Goal: Check status: Check status

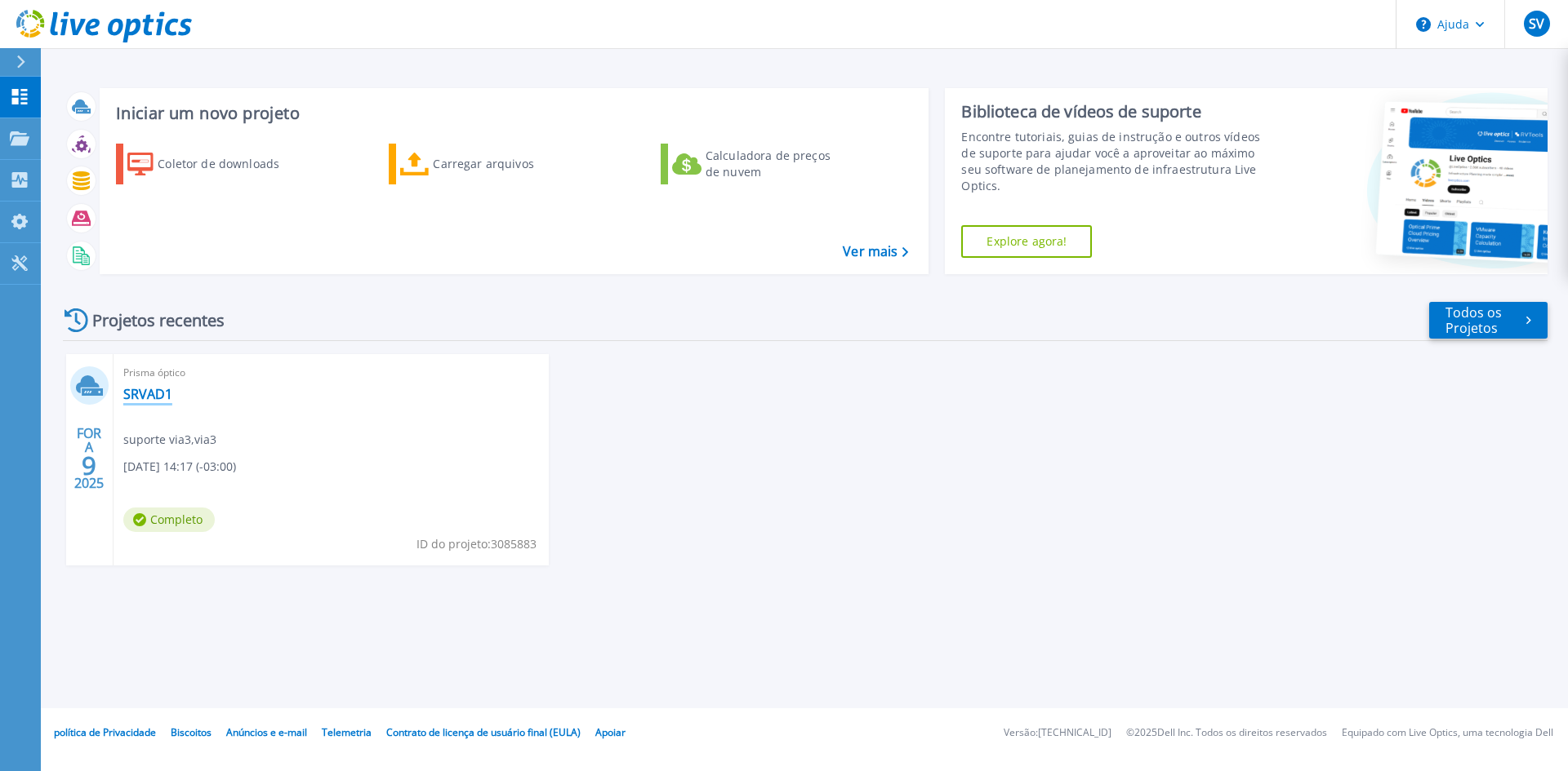
click at [155, 394] on font "SRVAD1" at bounding box center [147, 394] width 49 height 18
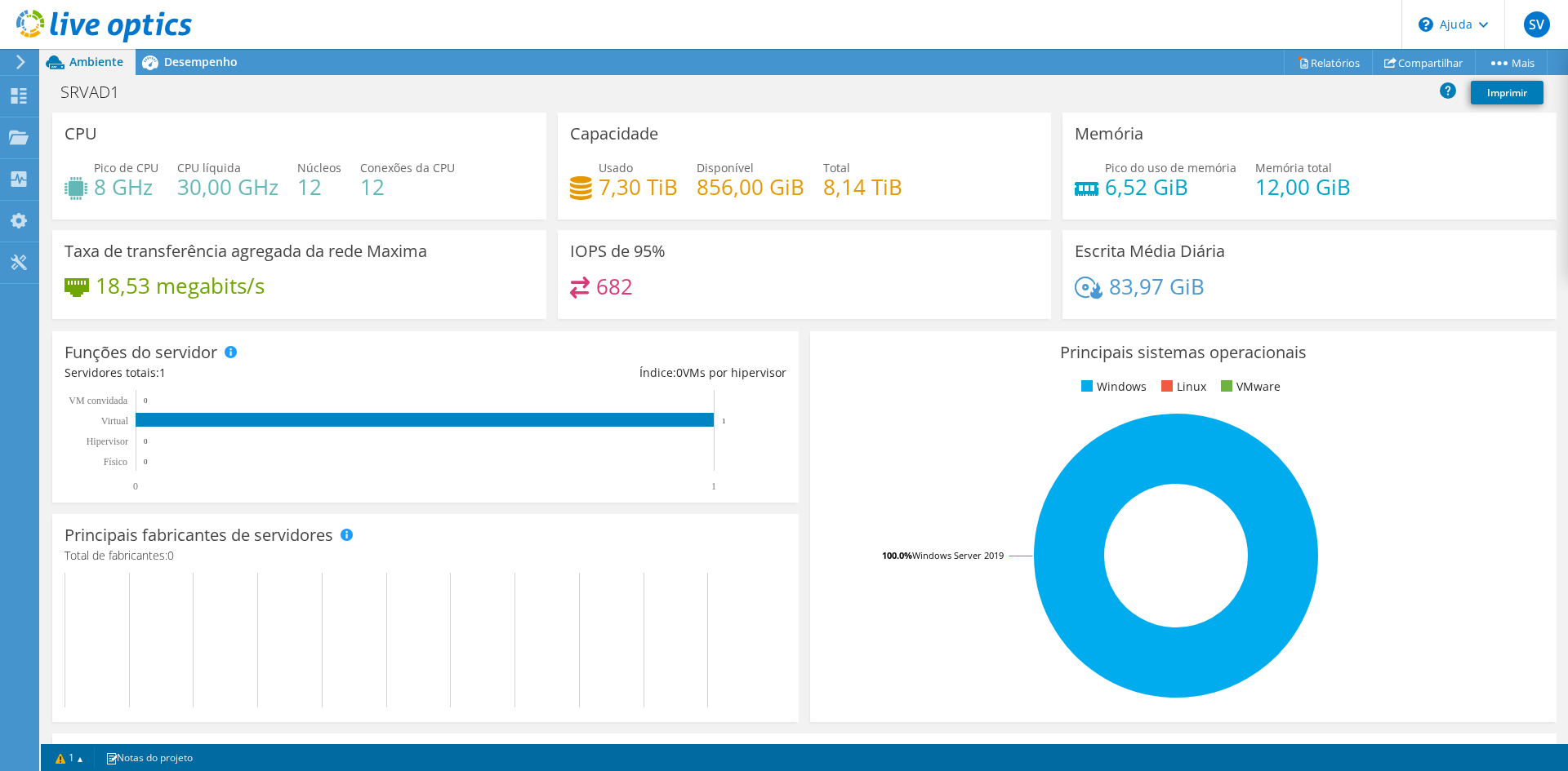
scroll to position [164, 0]
click at [217, 57] on font "Desempenho" at bounding box center [201, 62] width 74 height 15
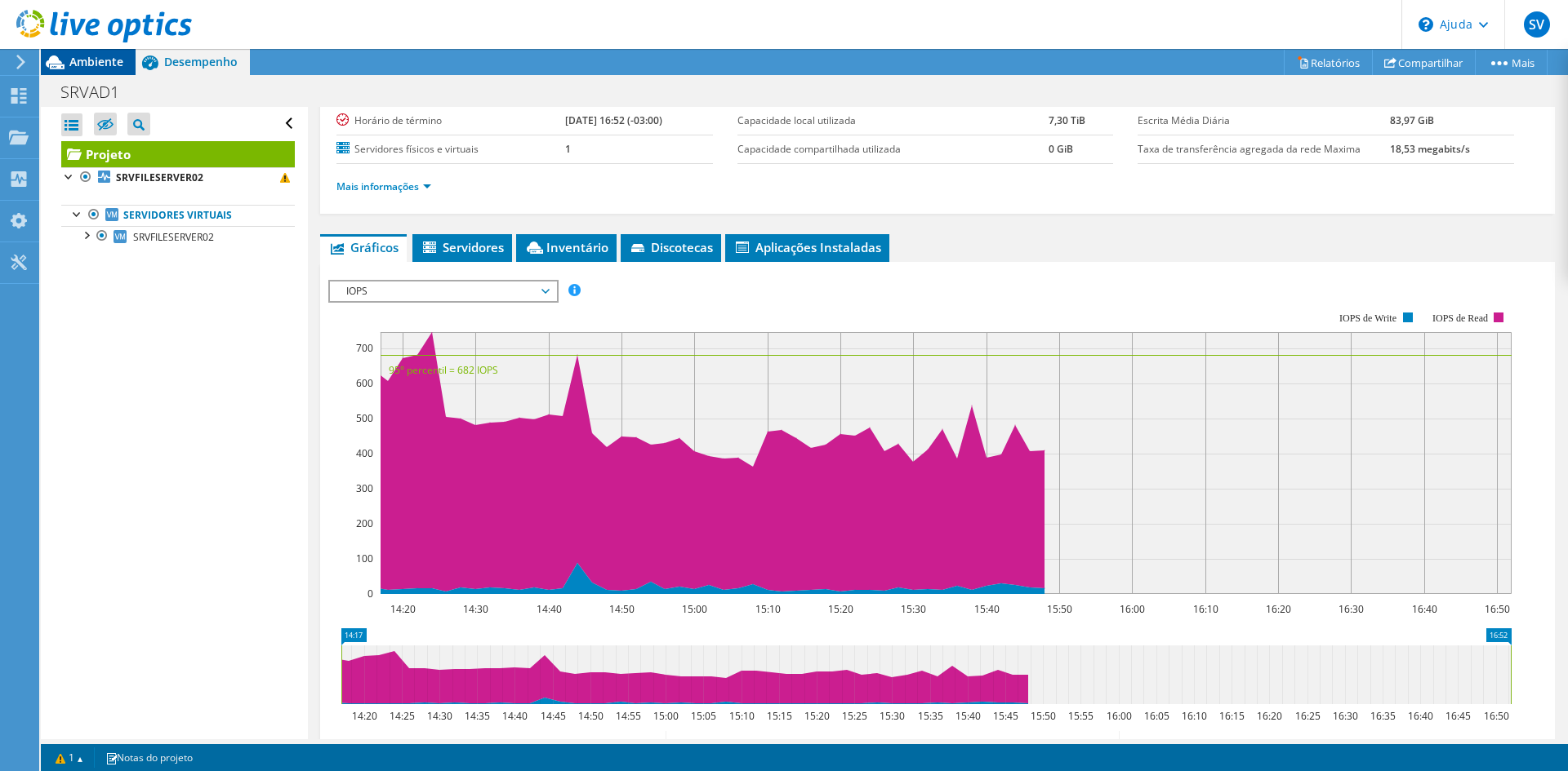
click at [102, 63] on font "Ambiente" at bounding box center [97, 62] width 54 height 15
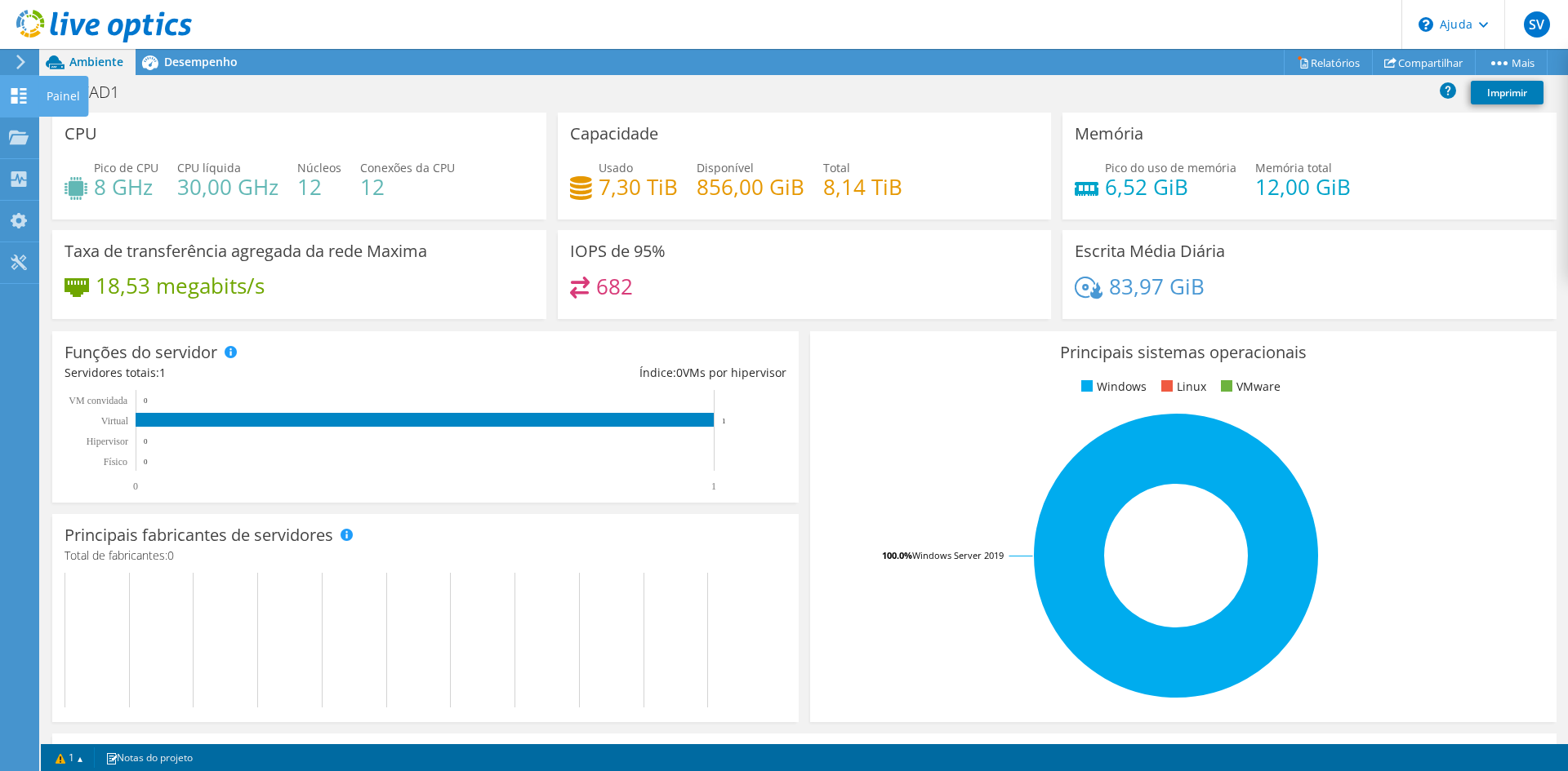
click at [19, 97] on icon at bounding box center [18, 96] width 19 height 15
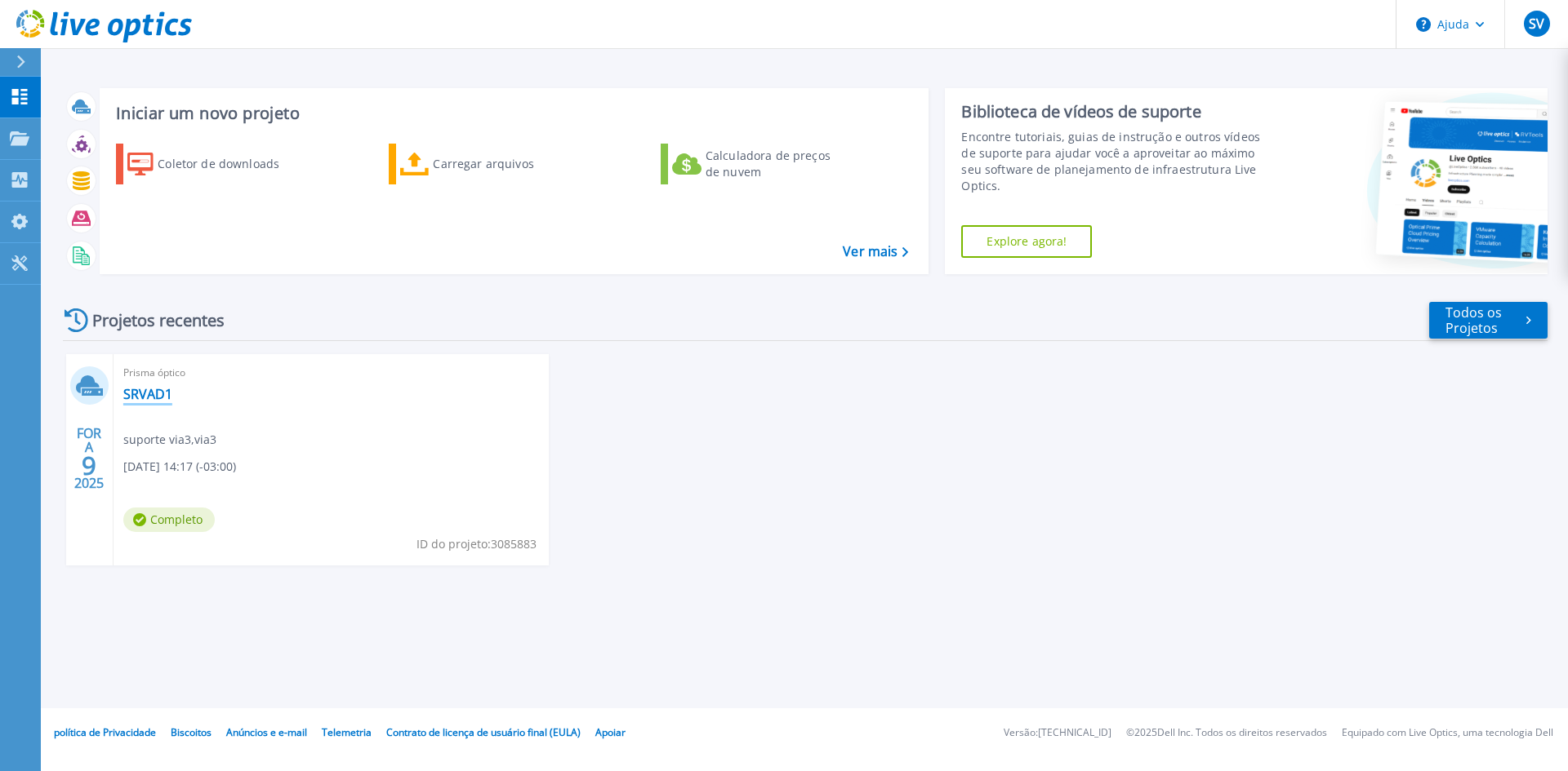
click at [145, 391] on font "SRVAD1" at bounding box center [147, 394] width 49 height 18
